Goal: Task Accomplishment & Management: Use online tool/utility

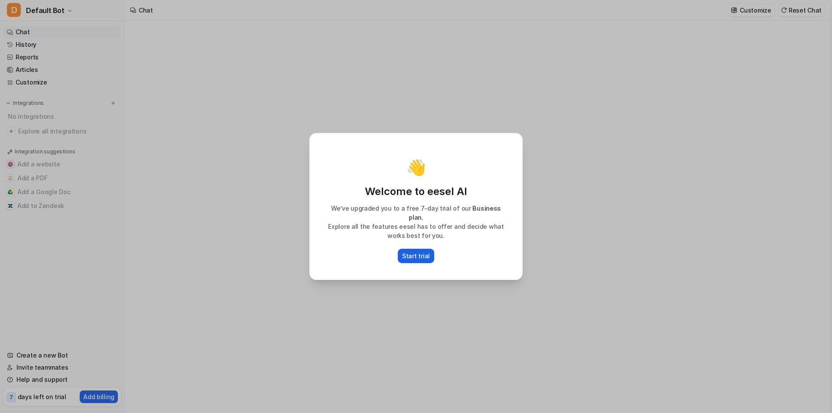
click at [425, 252] on p "Start trial" at bounding box center [416, 255] width 28 height 9
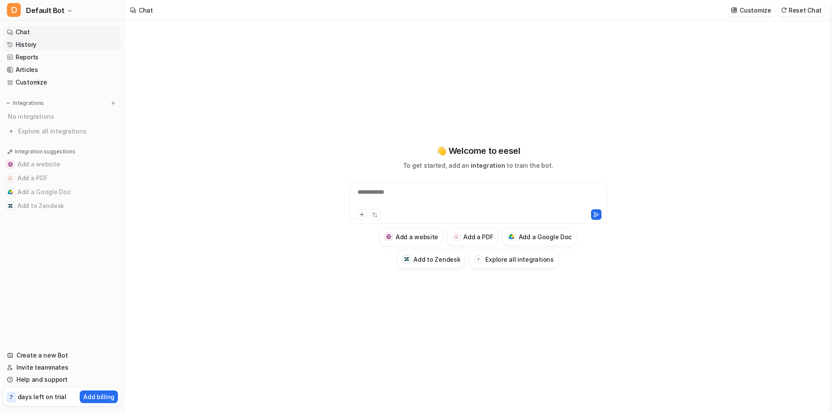
click at [31, 47] on link "History" at bounding box center [61, 45] width 117 height 12
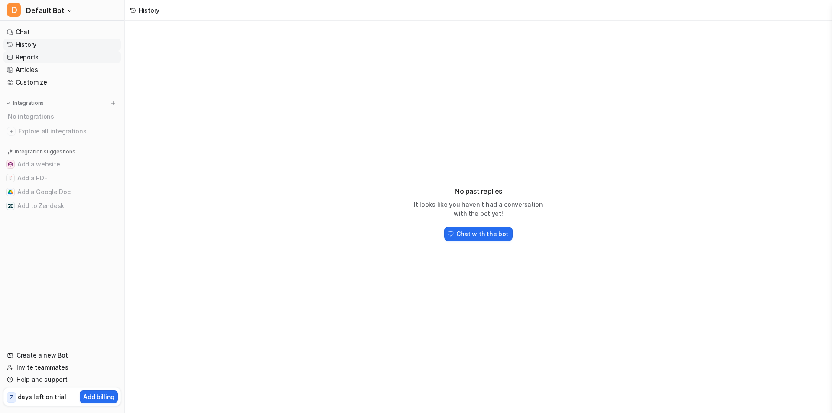
click at [46, 57] on link "Reports" at bounding box center [61, 57] width 117 height 12
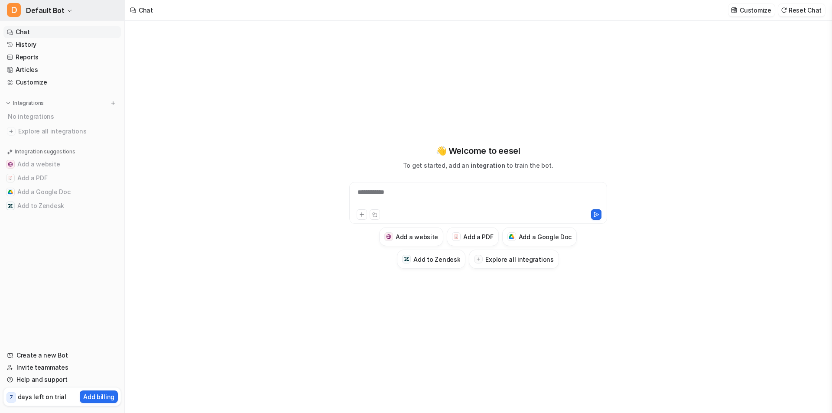
type textarea "**********"
